Goal: Transaction & Acquisition: Obtain resource

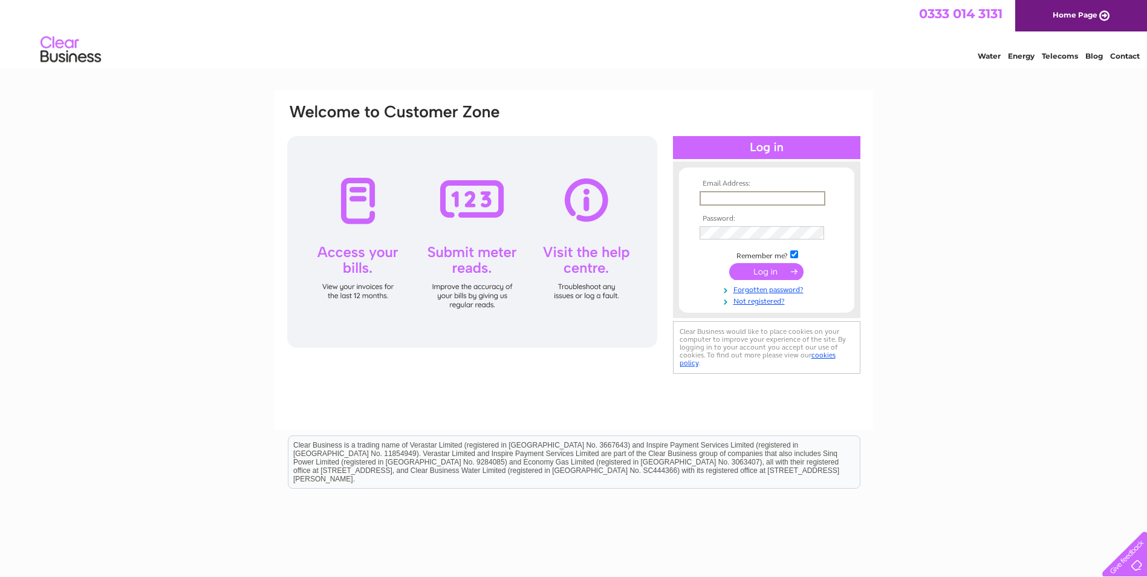
click at [765, 198] on input "text" at bounding box center [763, 198] width 126 height 15
click at [798, 194] on input "[PERSON_NAME][EMAIL_ADDRESS][DOMAIN_NAME]" at bounding box center [762, 197] width 125 height 13
drag, startPoint x: 810, startPoint y: 200, endPoint x: 691, endPoint y: 199, distance: 119.2
click at [691, 199] on form "Email Address: [PERSON_NAME][EMAIL_ADDRESS][DOMAIN_NAME] Password:" at bounding box center [766, 243] width 175 height 126
paste input "[PERSON_NAME]"
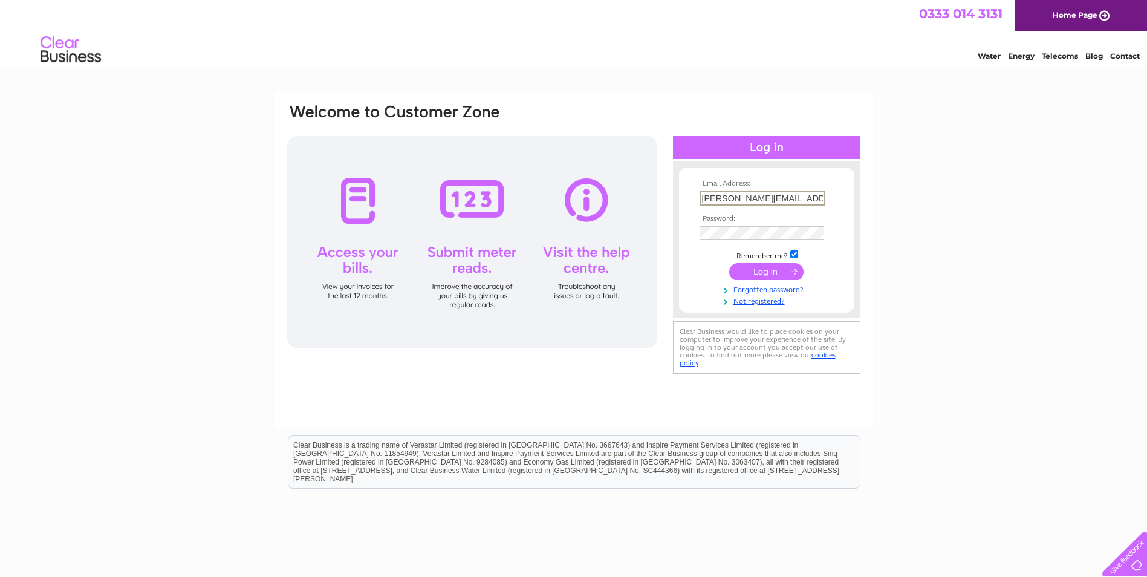
type input "[PERSON_NAME][EMAIL_ADDRESS][DOMAIN_NAME]"
click at [756, 273] on input "submit" at bounding box center [767, 271] width 74 height 17
drag, startPoint x: 625, startPoint y: 200, endPoint x: 483, endPoint y: 200, distance: 141.5
click at [483, 200] on div "Email Address: sam@euronete.co.uk Password:" at bounding box center [574, 246] width 576 height 286
paste input "nicola"
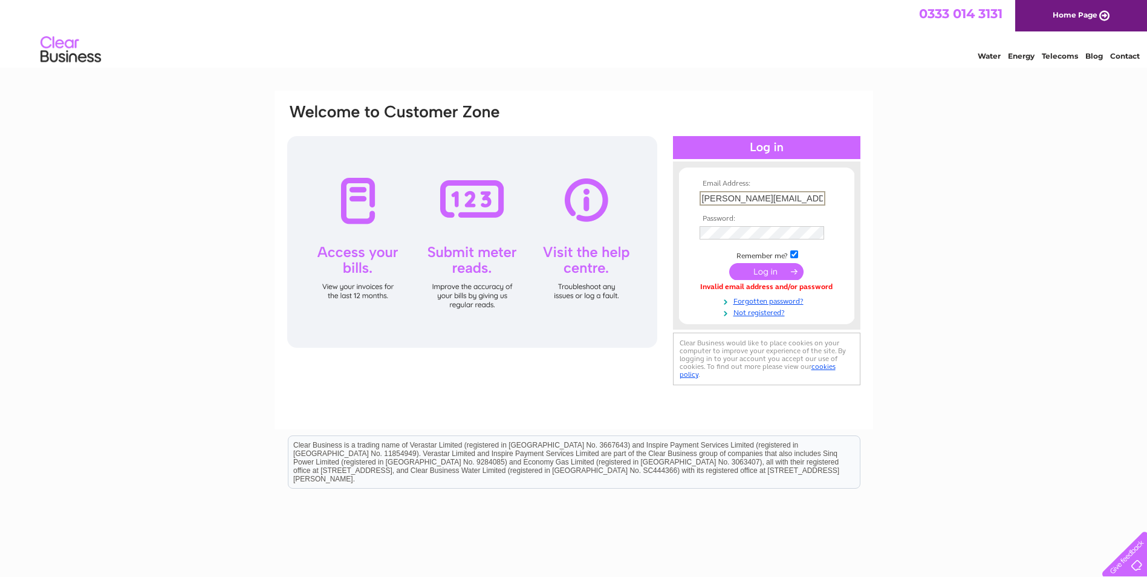
type input "nicola@euronete.co.uk"
click at [591, 95] on div "Email Address: nicola@euronete.co.uk Password:" at bounding box center [574, 260] width 599 height 339
click at [768, 268] on input "submit" at bounding box center [767, 271] width 74 height 17
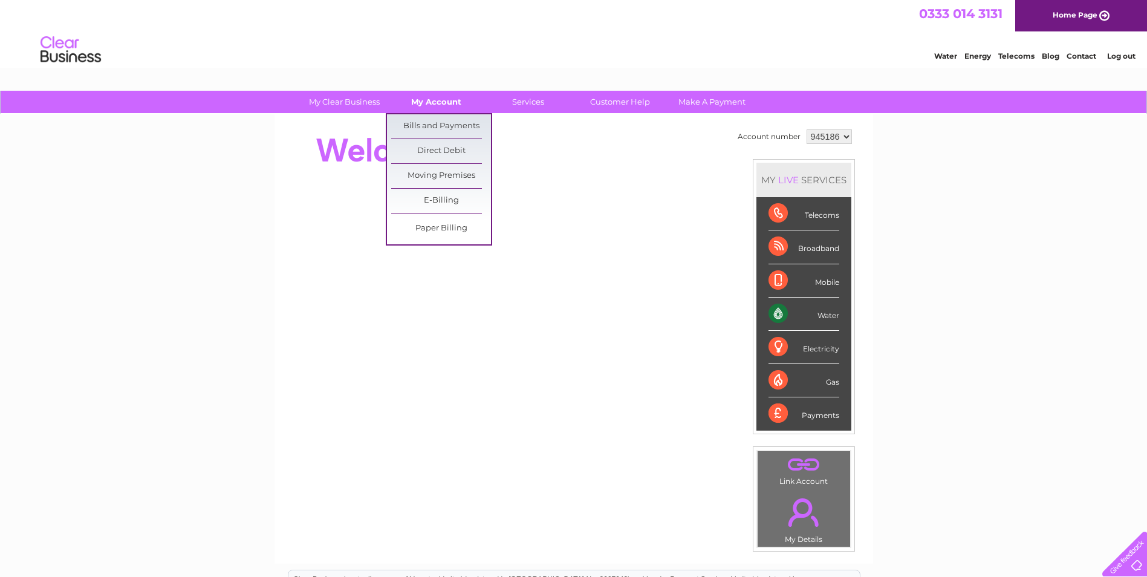
click at [443, 109] on link "My Account" at bounding box center [437, 102] width 100 height 22
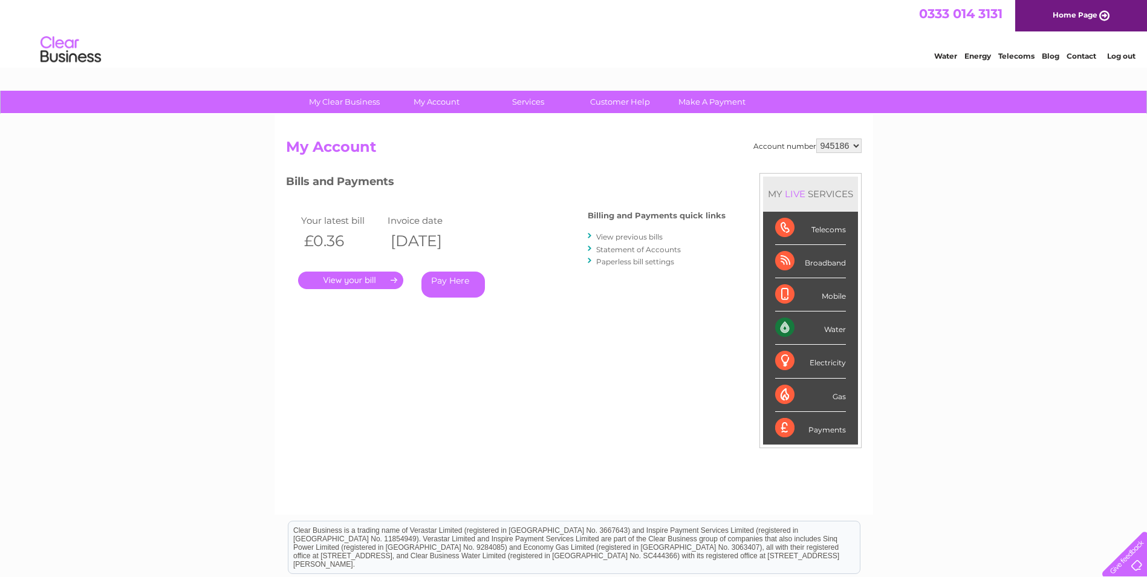
click at [393, 284] on link "." at bounding box center [350, 281] width 105 height 18
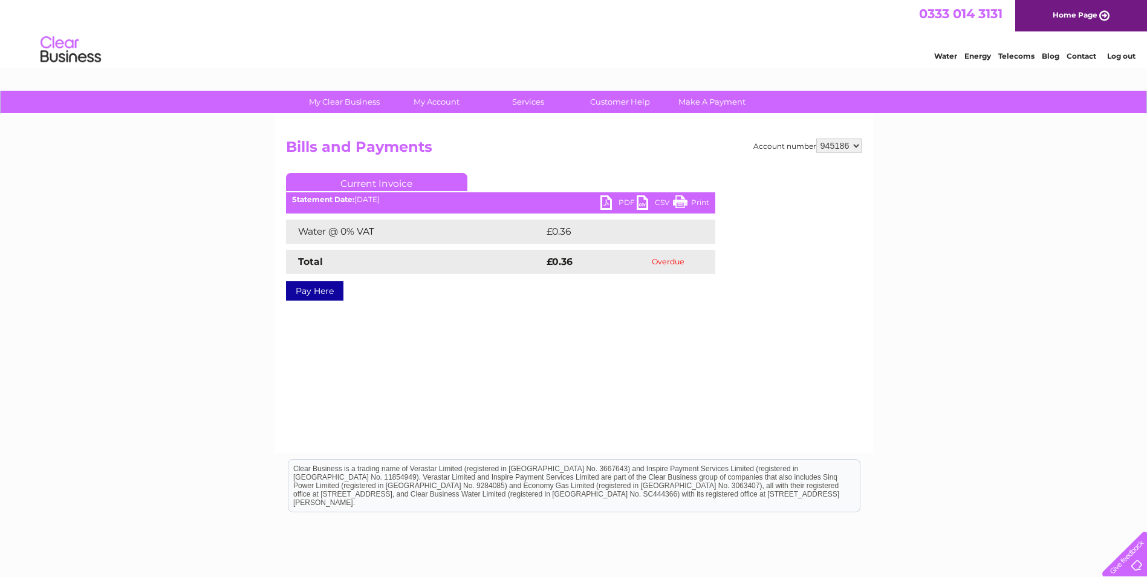
click at [613, 200] on link "PDF" at bounding box center [619, 204] width 36 height 18
